Goal: Task Accomplishment & Management: Use online tool/utility

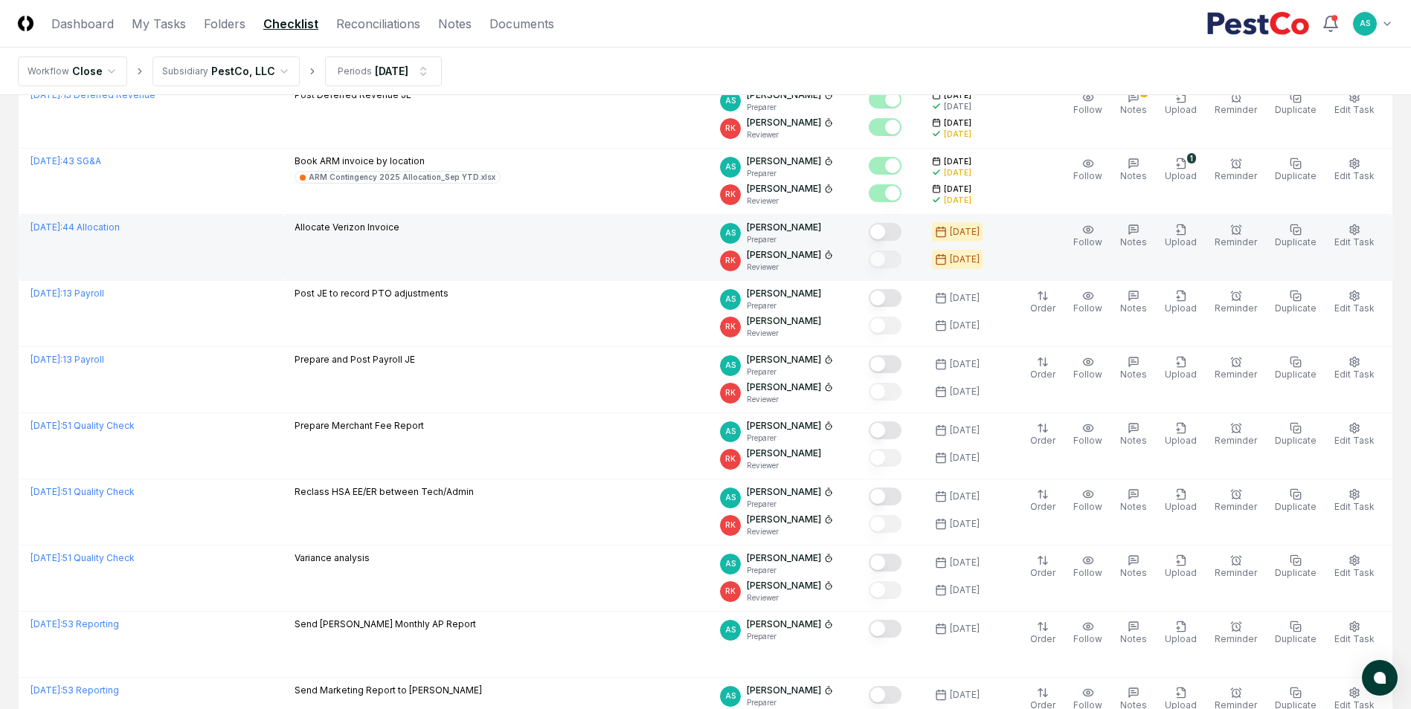
scroll to position [974, 0]
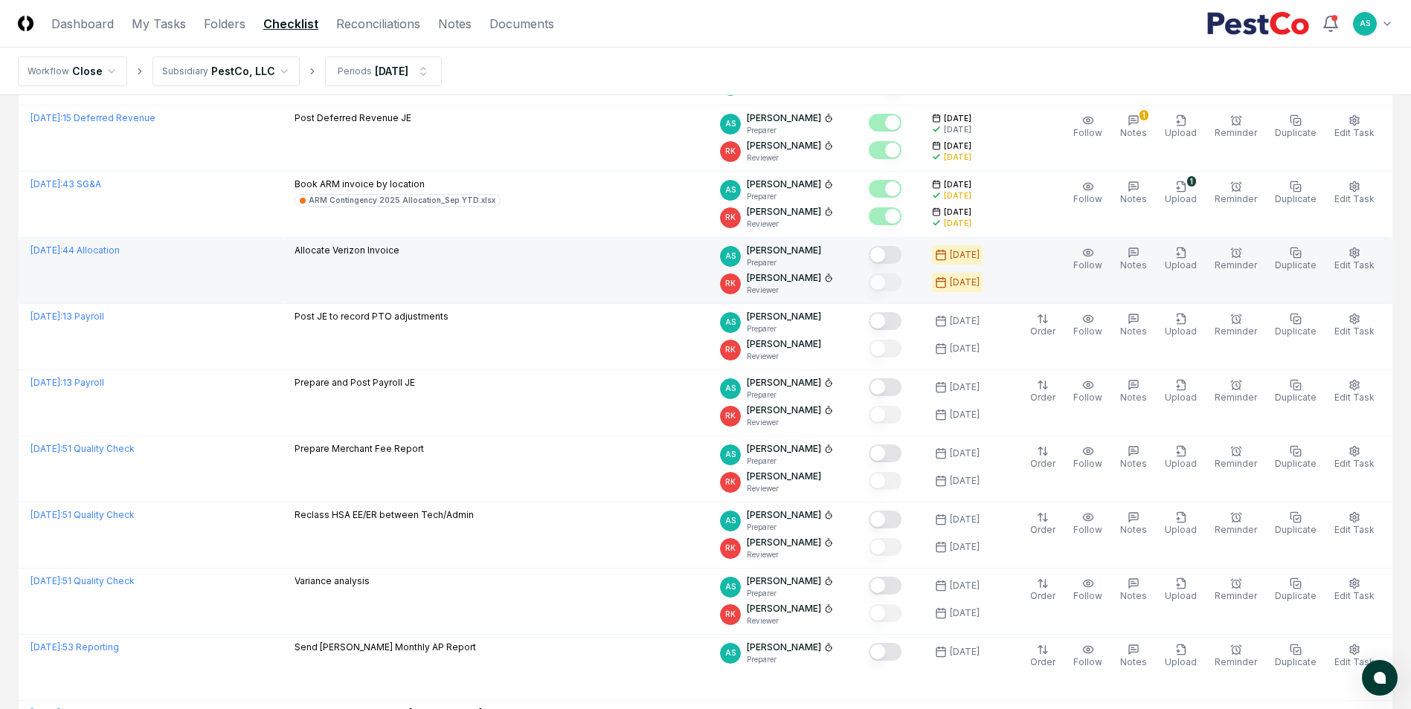
click at [471, 268] on td "Allocate Verizon Invoice" at bounding box center [496, 271] width 426 height 66
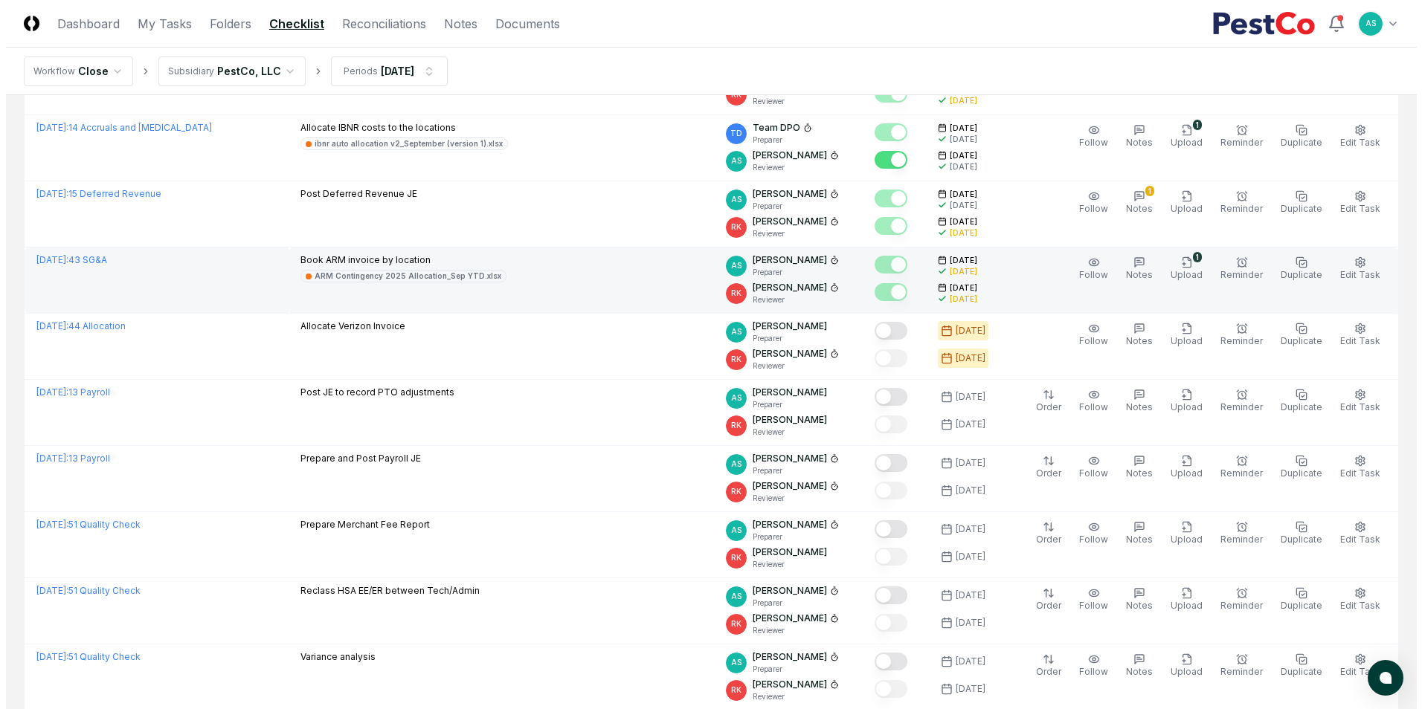
scroll to position [892, 0]
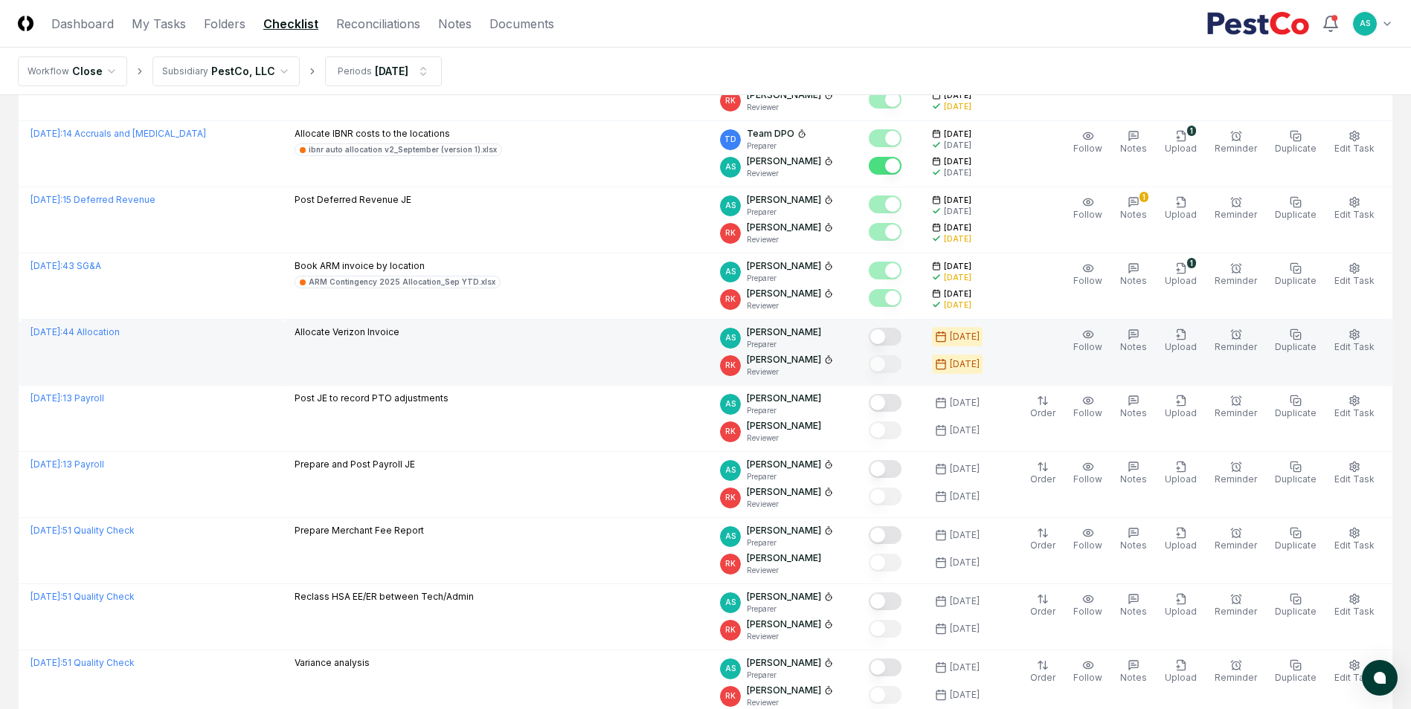
click at [901, 341] on button "Mark complete" at bounding box center [885, 337] width 33 height 18
click at [1345, 334] on button "Edit Task" at bounding box center [1354, 341] width 46 height 31
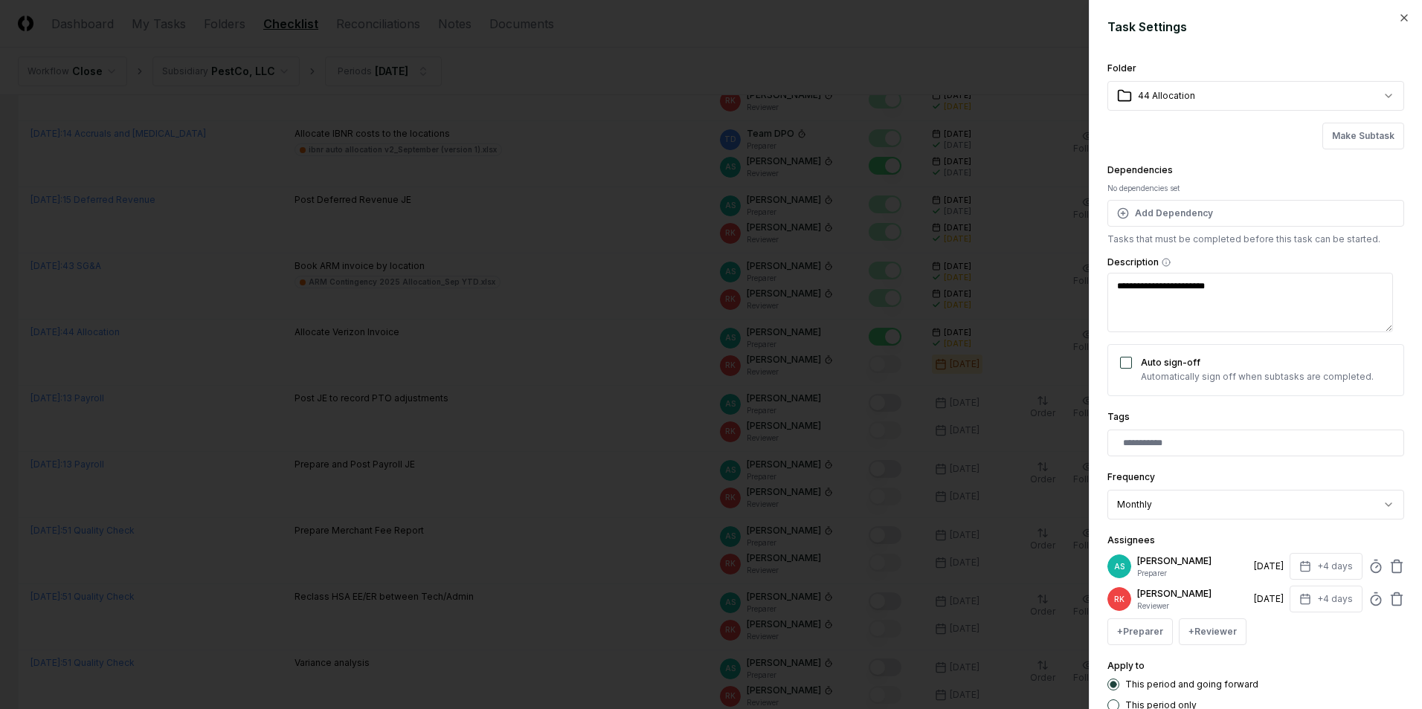
click at [584, 410] on div at bounding box center [711, 354] width 1422 height 709
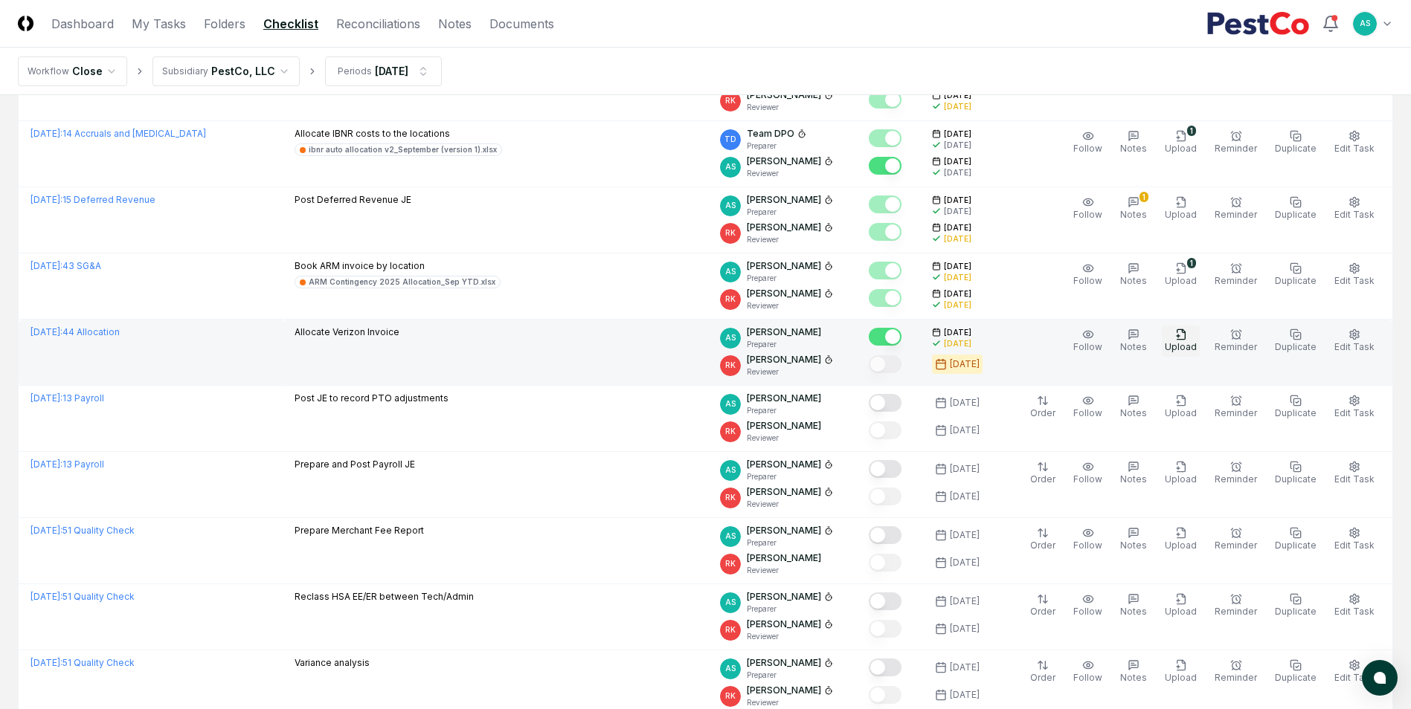
click at [1187, 335] on icon "button" at bounding box center [1181, 335] width 12 height 12
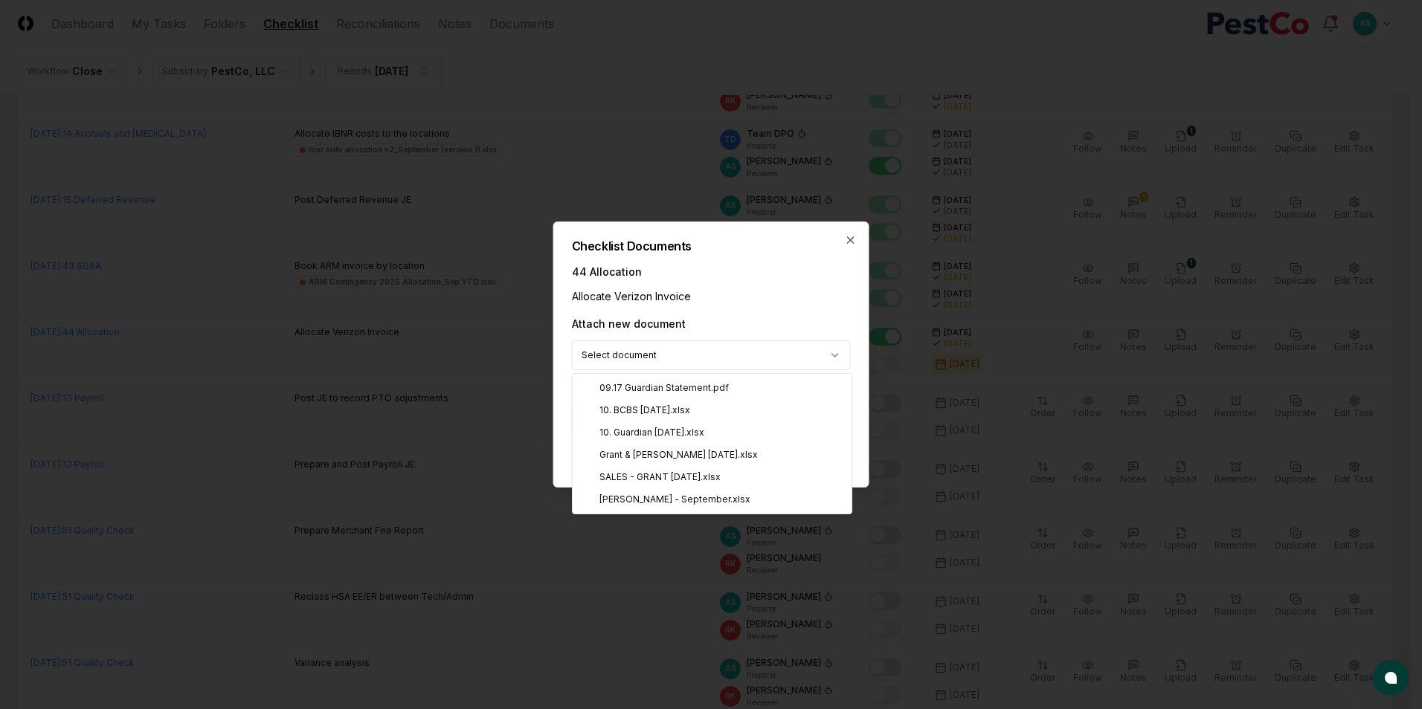
click at [721, 358] on body "CloseCore Dashboard My Tasks Folders Checklist Reconciliations Notes Documents …" at bounding box center [705, 98] width 1411 height 1981
click at [751, 271] on body "CloseCore Dashboard My Tasks Folders Checklist Reconciliations Notes Documents …" at bounding box center [705, 98] width 1411 height 1981
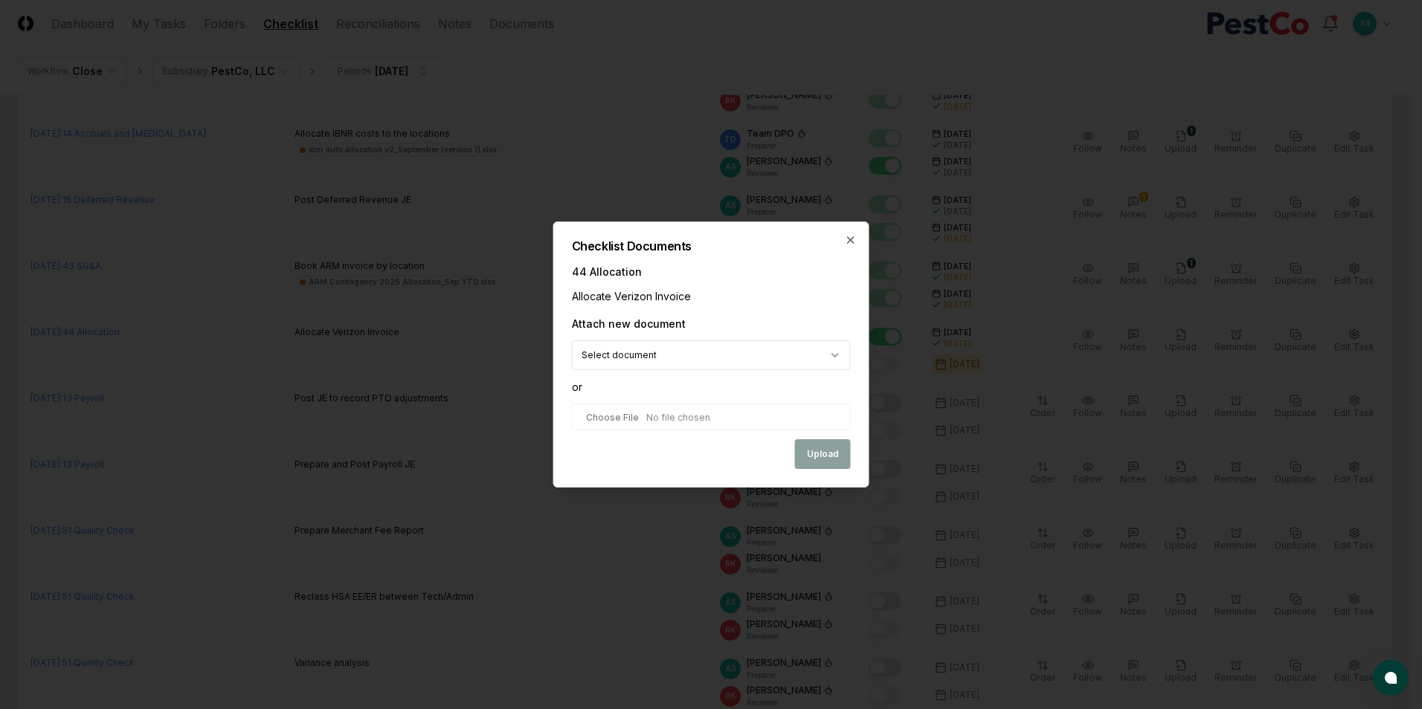
click at [625, 410] on input "file" at bounding box center [711, 417] width 279 height 27
type input "**********"
click at [816, 455] on button "Upload" at bounding box center [823, 456] width 56 height 30
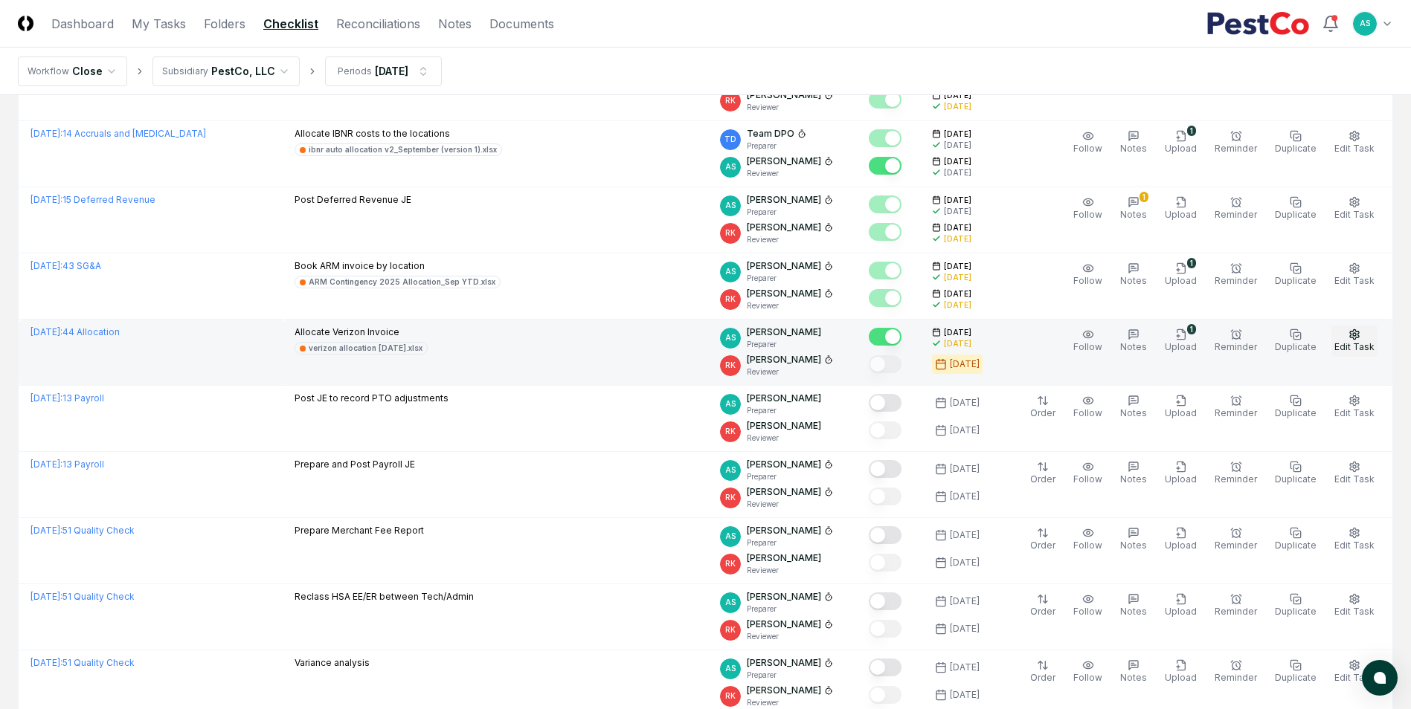
click at [1352, 341] on span "Edit Task" at bounding box center [1354, 346] width 40 height 11
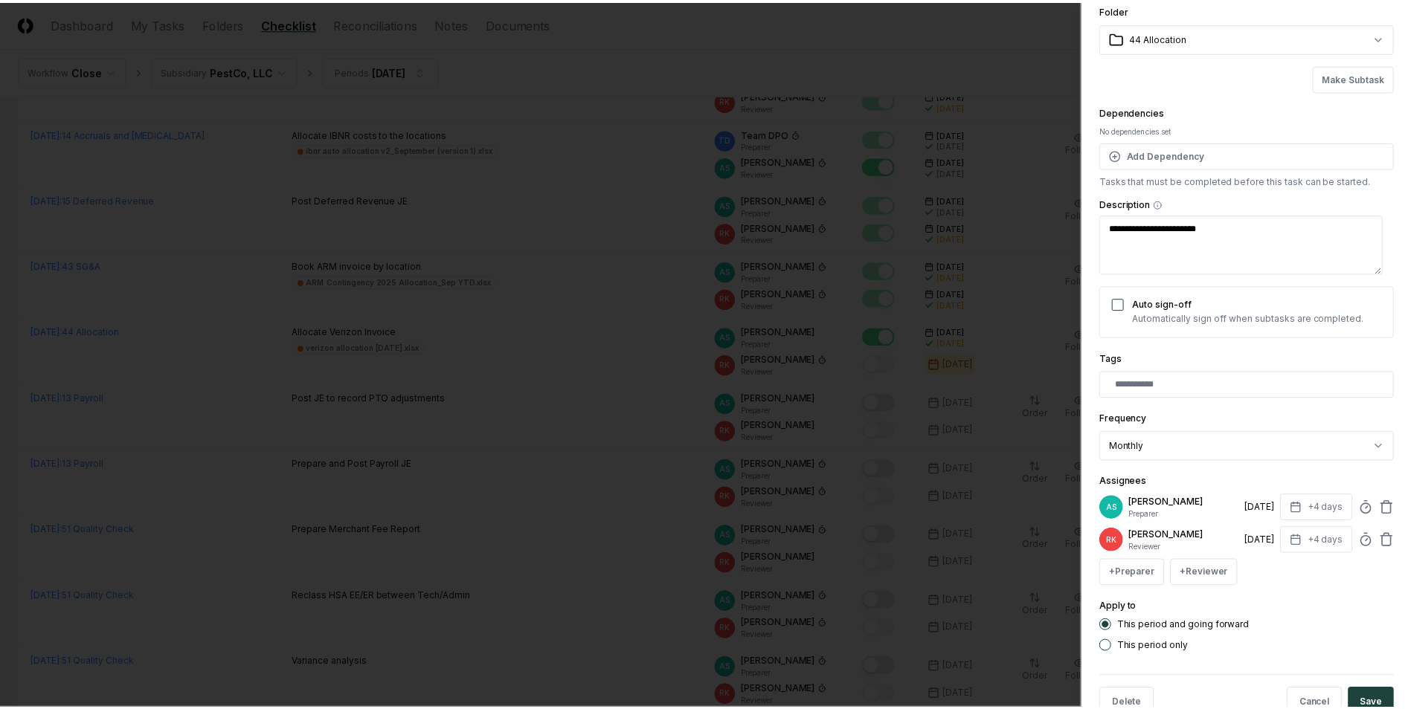
scroll to position [98, 0]
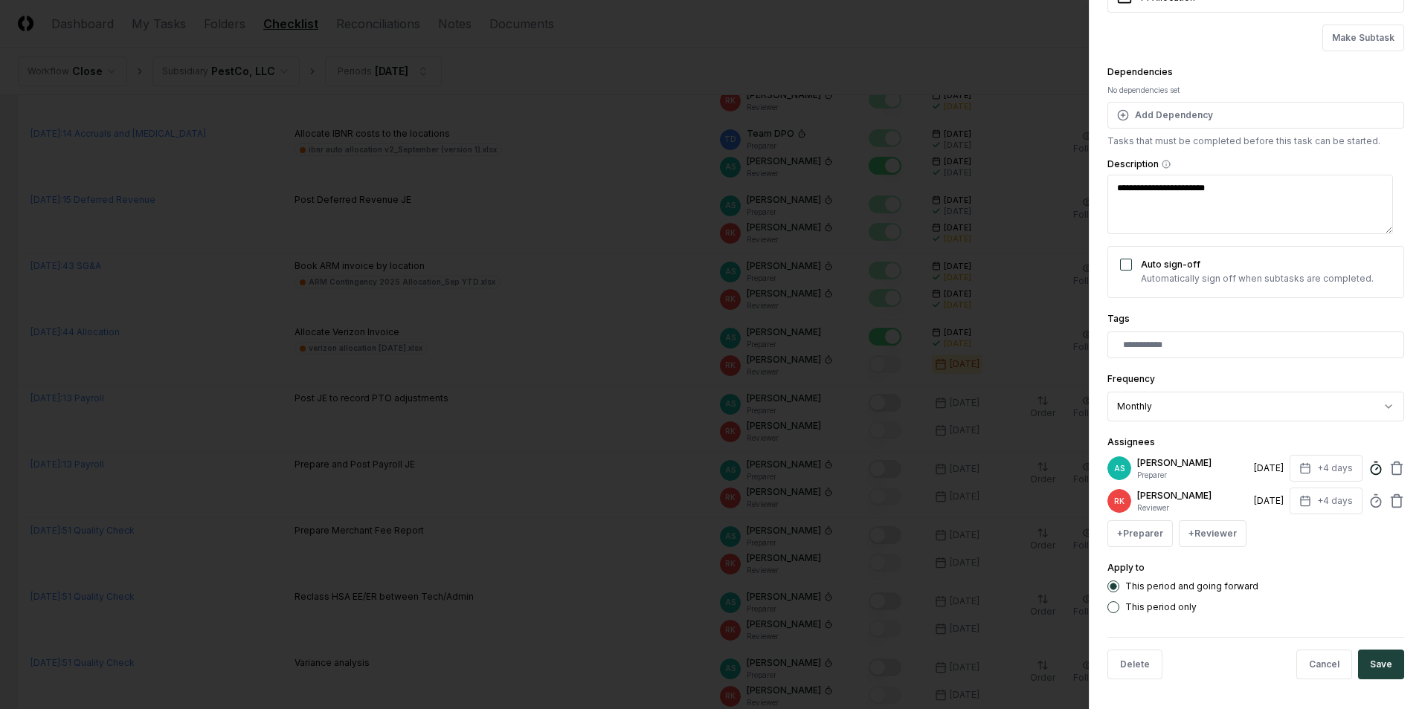
click at [1368, 469] on icon at bounding box center [1375, 468] width 15 height 15
type input "******"
click at [1376, 674] on button "Save" at bounding box center [1381, 665] width 46 height 30
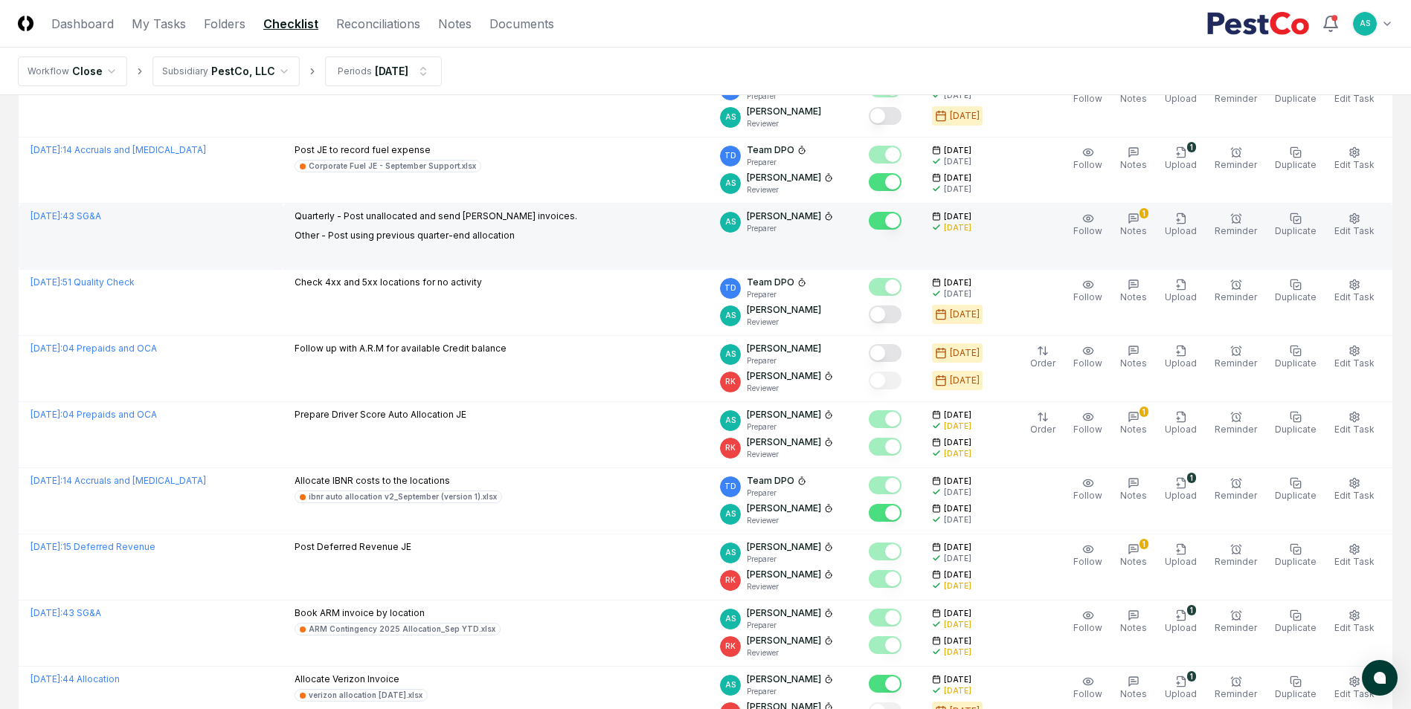
scroll to position [521, 0]
